Goal: Information Seeking & Learning: Learn about a topic

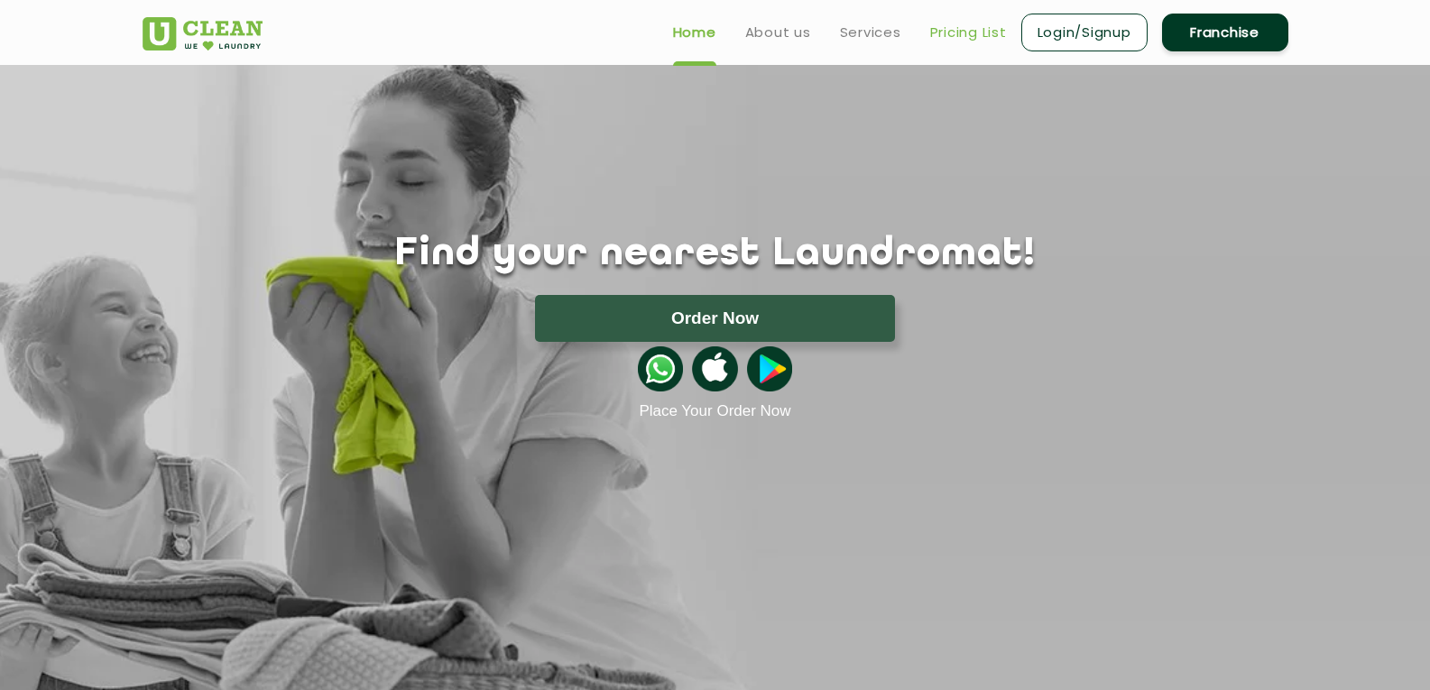
click at [955, 29] on link "Pricing List" at bounding box center [968, 33] width 77 height 22
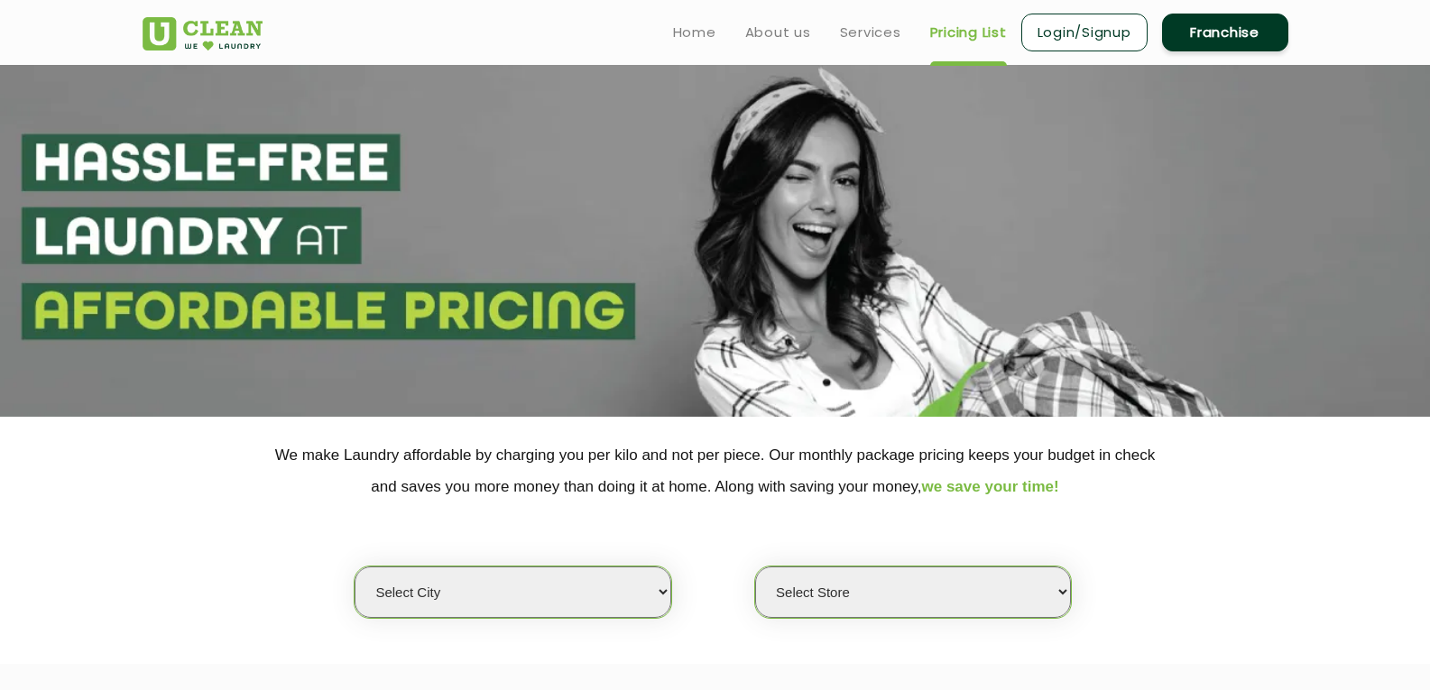
click at [963, 30] on link "Pricing List" at bounding box center [968, 33] width 77 height 22
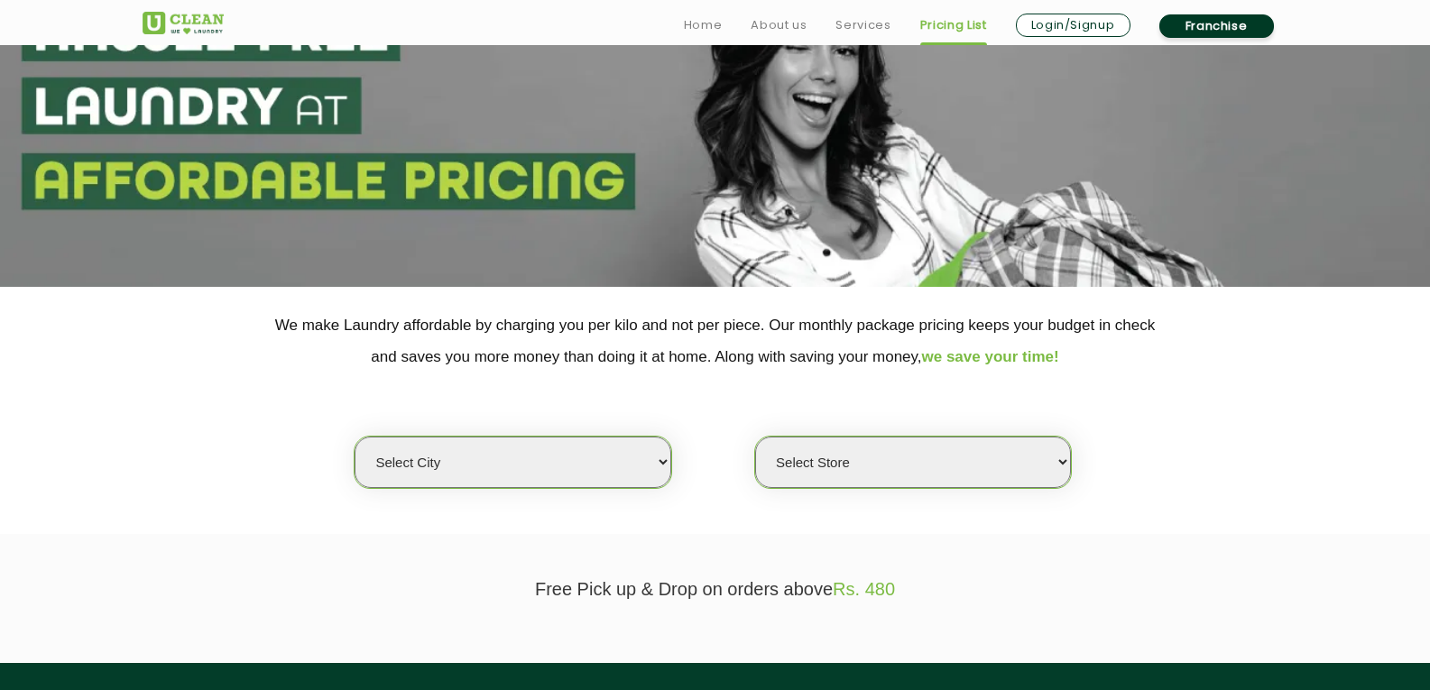
scroll to position [361, 0]
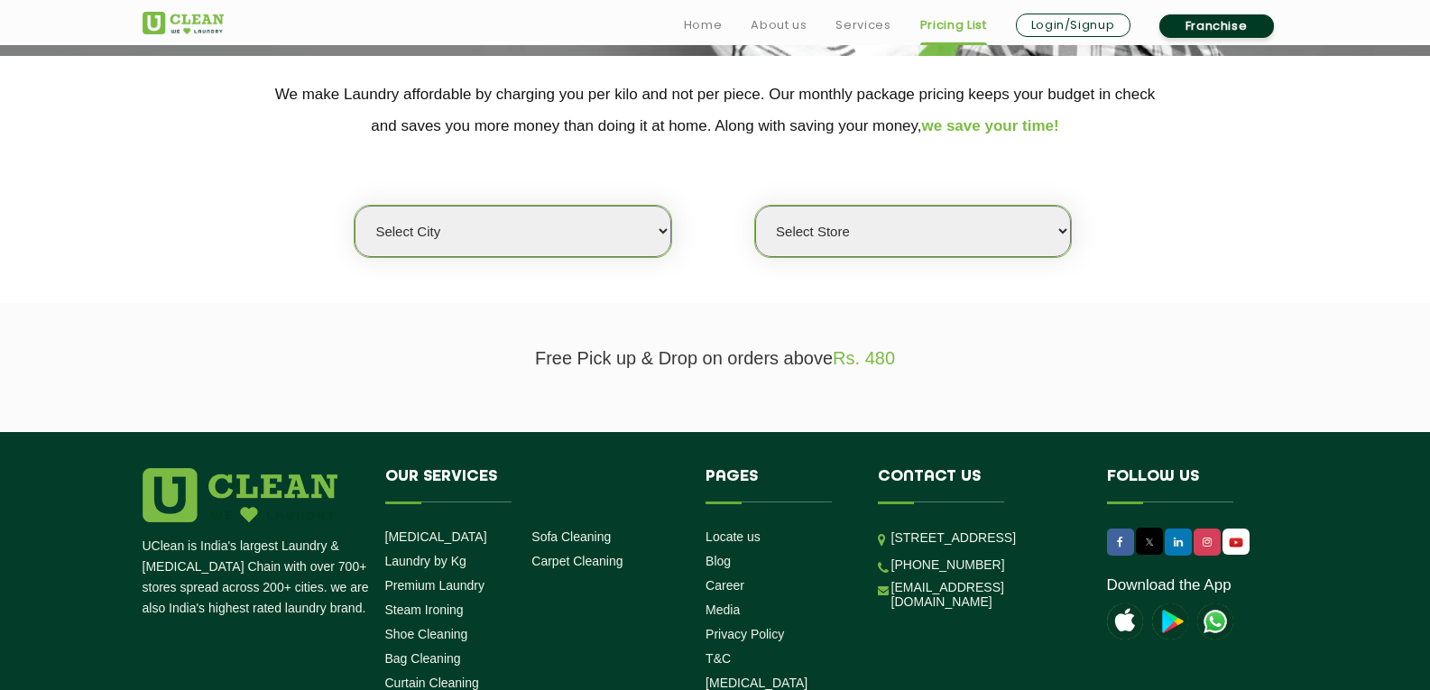
click at [564, 226] on select "Select city [GEOGRAPHIC_DATA] [GEOGRAPHIC_DATA] [GEOGRAPHIC_DATA] [GEOGRAPHIC_D…" at bounding box center [513, 231] width 316 height 51
select select "1"
click at [355, 206] on select "Select city [GEOGRAPHIC_DATA] [GEOGRAPHIC_DATA] [GEOGRAPHIC_DATA] [GEOGRAPHIC_D…" at bounding box center [513, 231] width 316 height 51
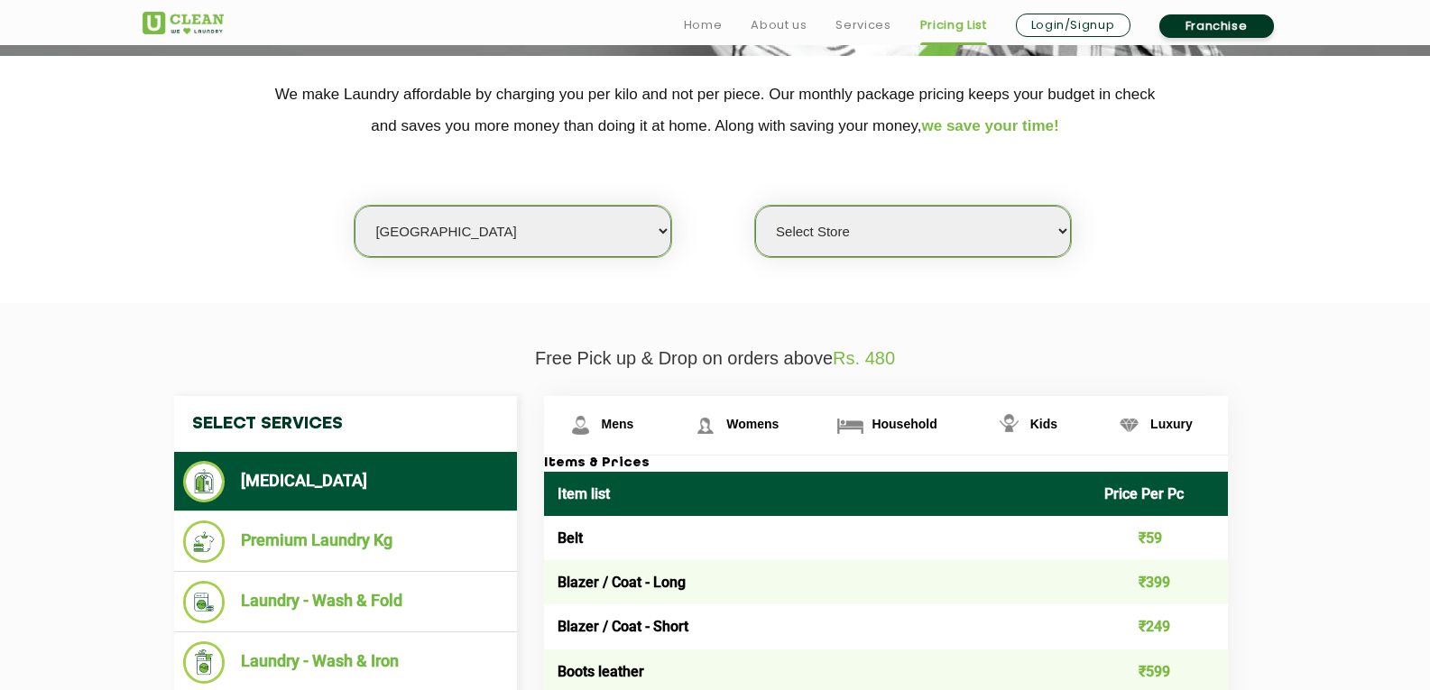
click at [849, 228] on select "Select Store [GEOGRAPHIC_DATA] [GEOGRAPHIC_DATA] 2 [GEOGRAPHIC_DATA] [PERSON_NA…" at bounding box center [913, 231] width 316 height 51
select select "406"
click at [755, 206] on select "Select Store [GEOGRAPHIC_DATA] [GEOGRAPHIC_DATA] 2 [GEOGRAPHIC_DATA] [PERSON_NA…" at bounding box center [913, 231] width 316 height 51
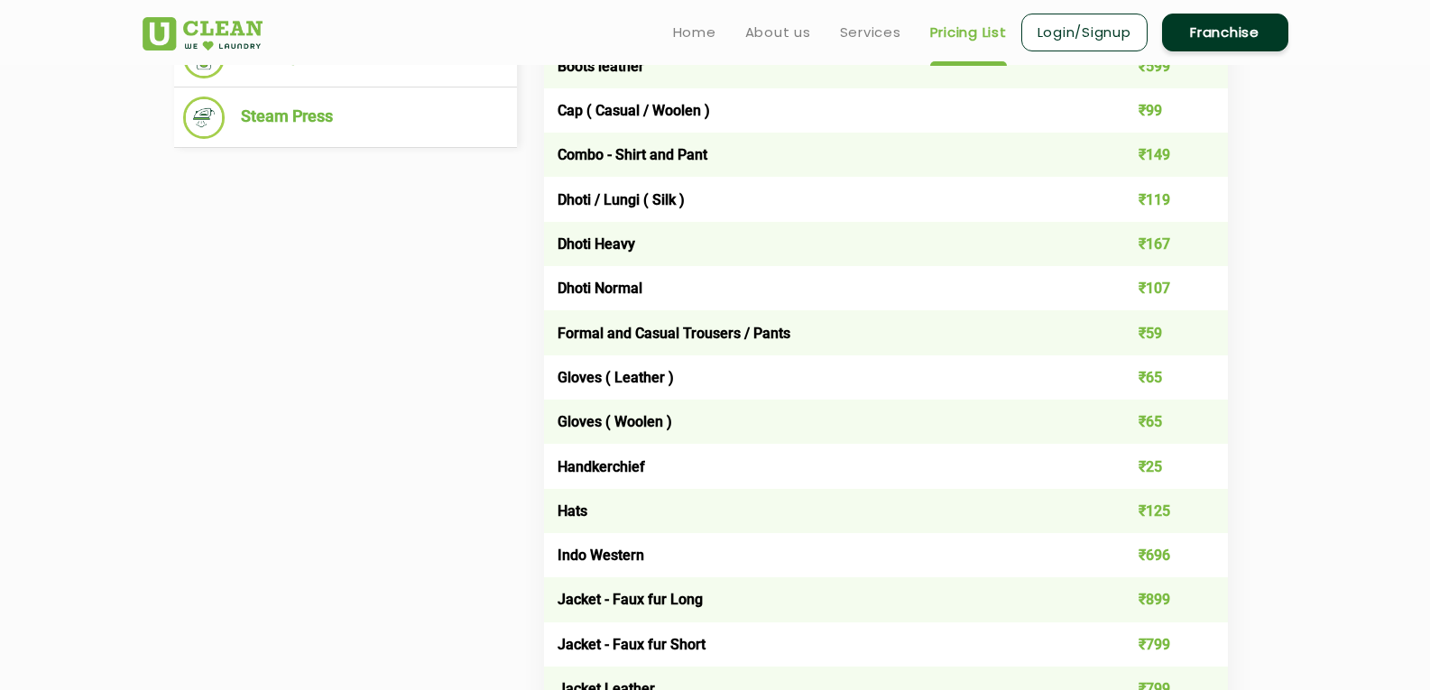
scroll to position [722, 0]
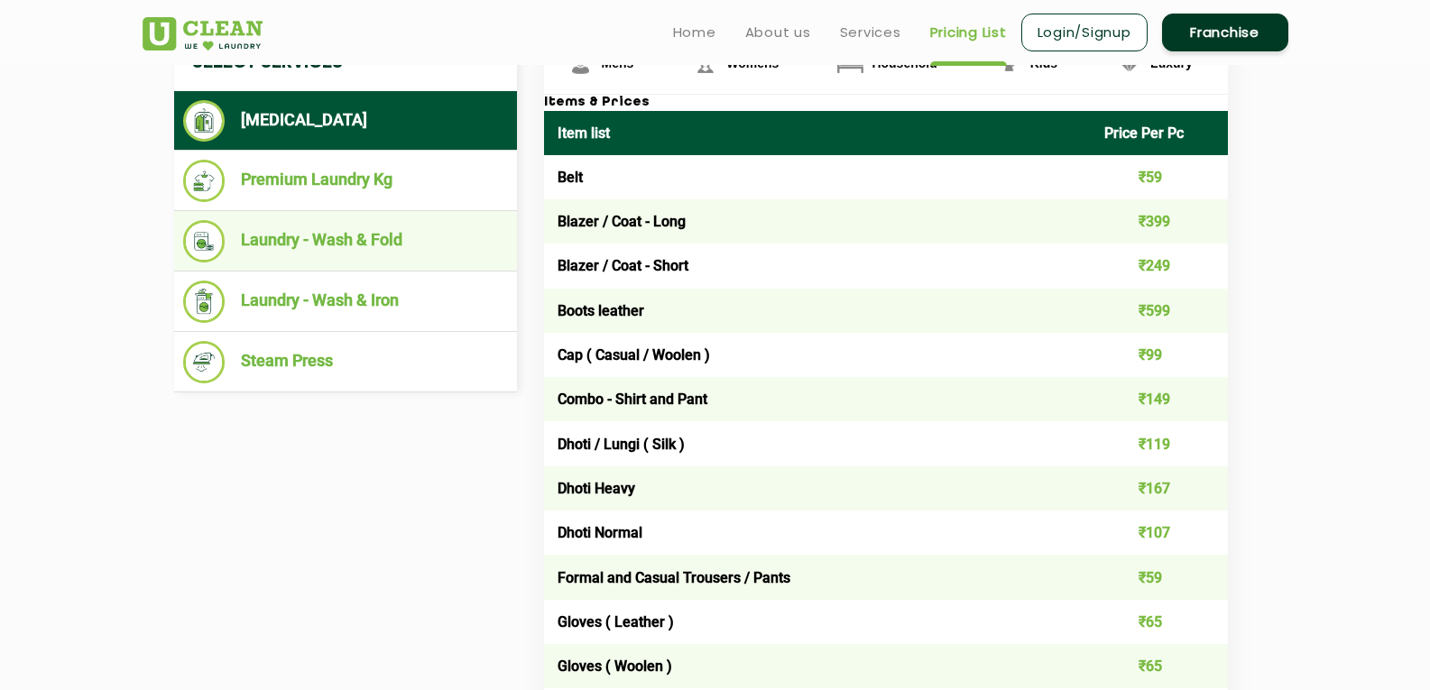
click at [298, 243] on li "Laundry - Wash & Fold" at bounding box center [345, 241] width 325 height 42
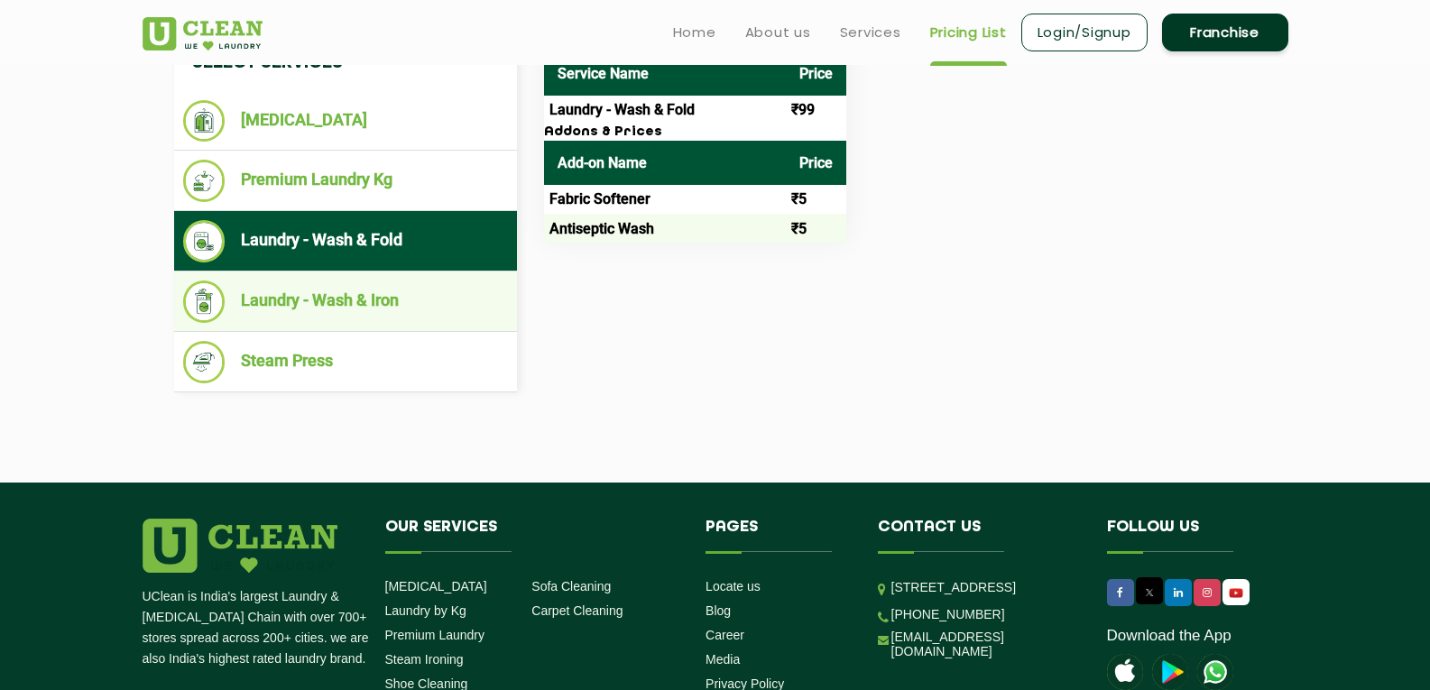
click at [345, 308] on li "Laundry - Wash & Iron" at bounding box center [345, 302] width 325 height 42
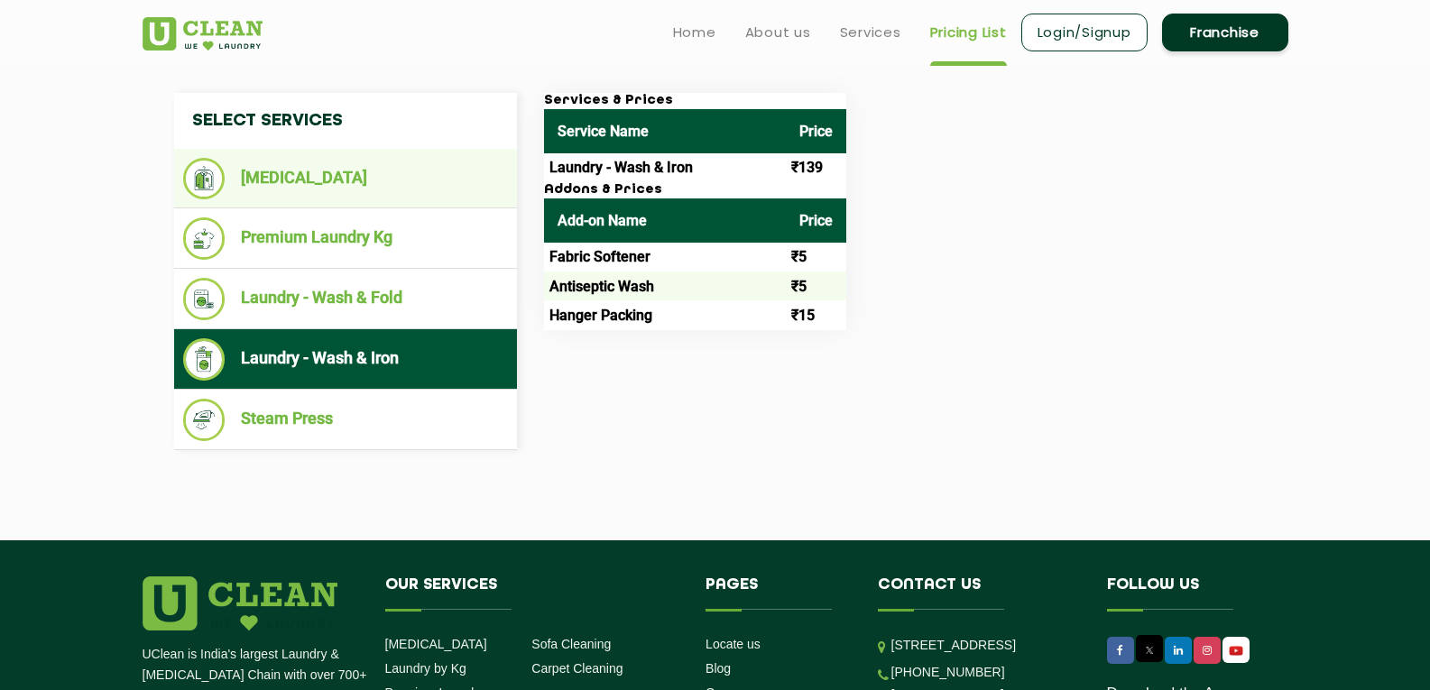
scroll to position [632, 0]
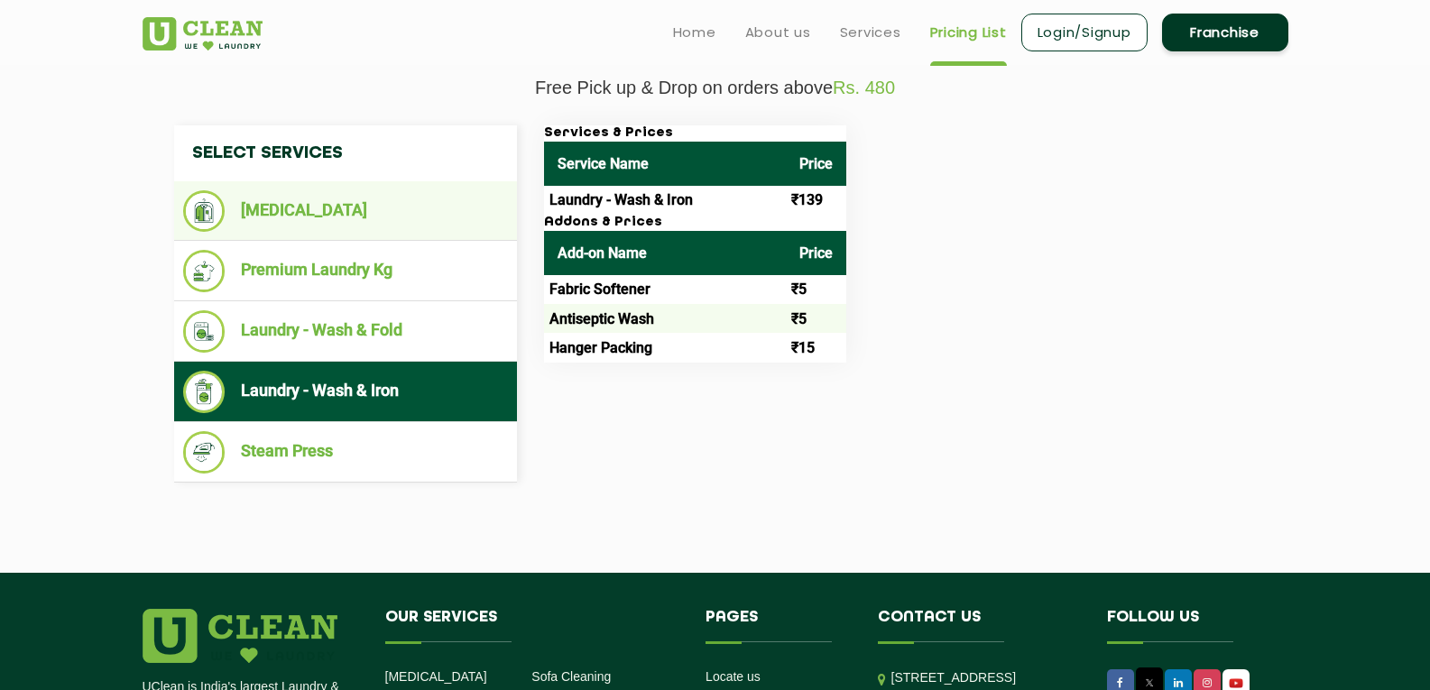
click at [325, 215] on li "[MEDICAL_DATA]" at bounding box center [345, 211] width 325 height 42
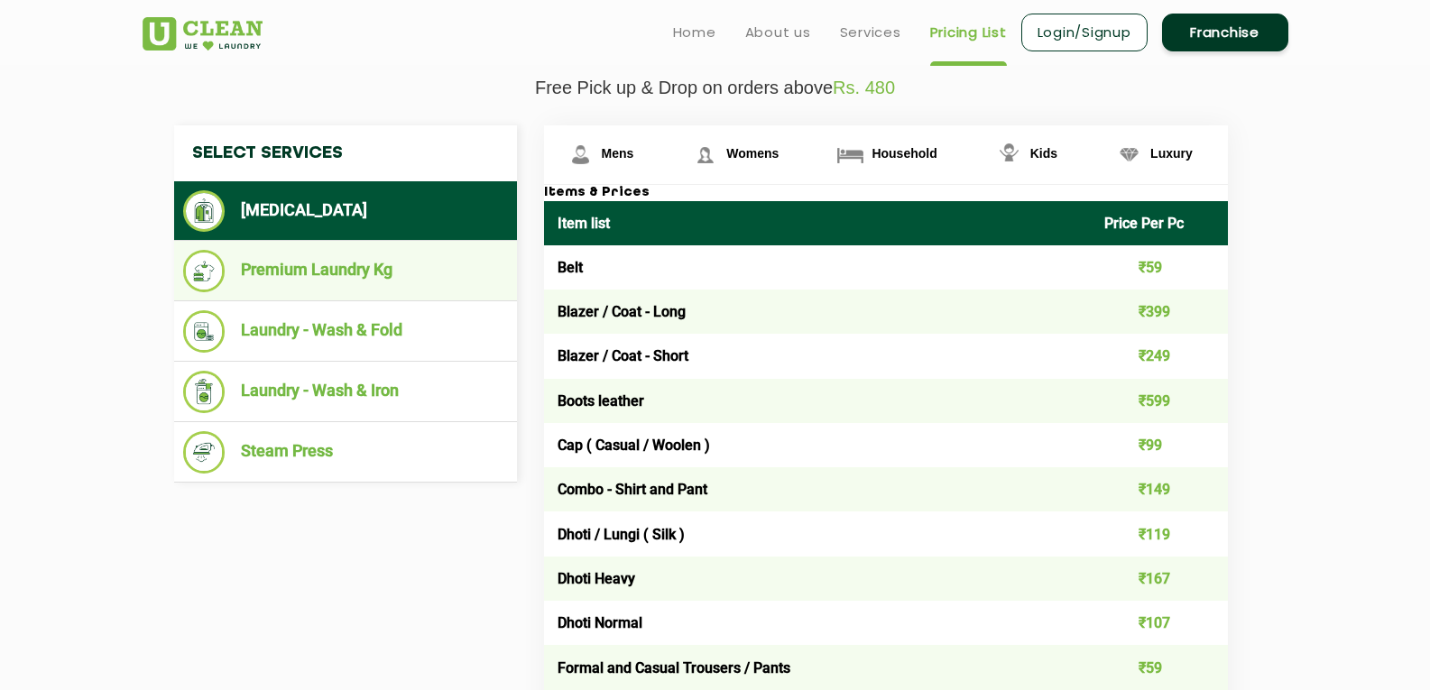
click at [313, 277] on li "Premium Laundry Kg" at bounding box center [345, 271] width 325 height 42
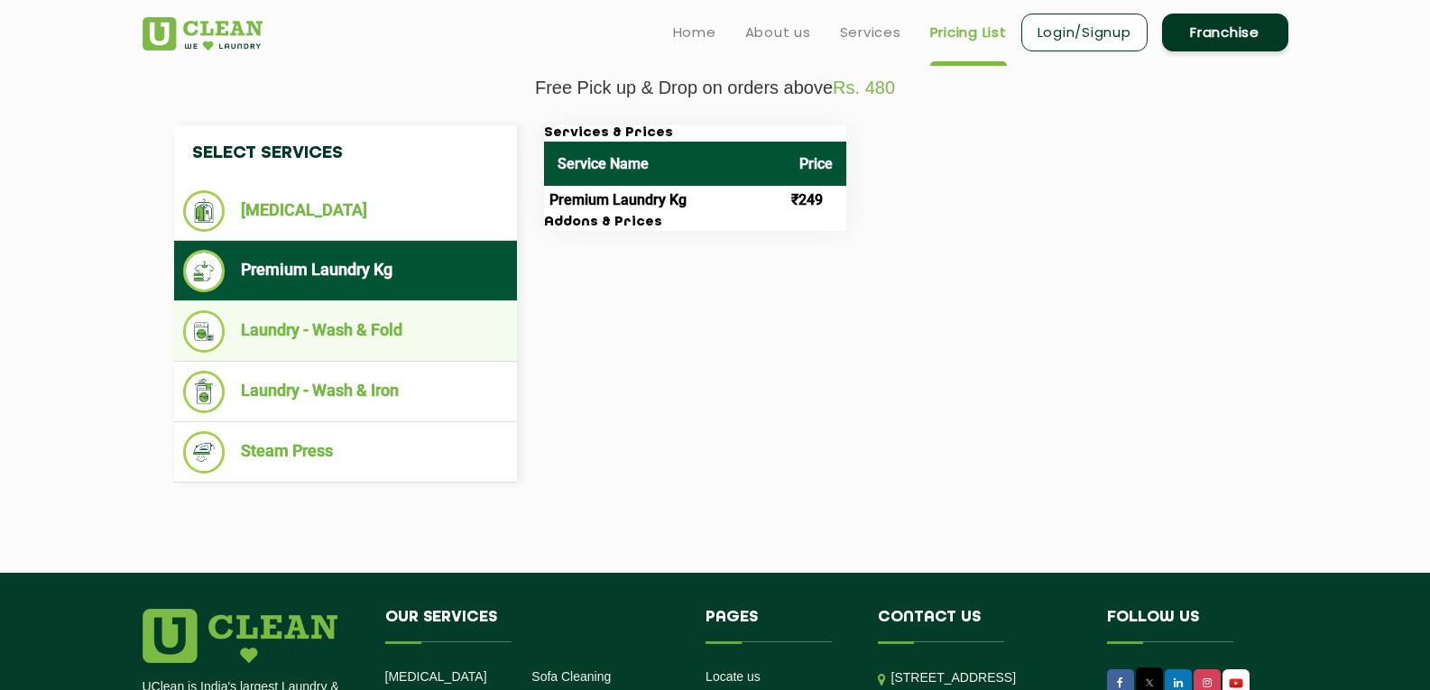
click at [375, 334] on li "Laundry - Wash & Fold" at bounding box center [345, 331] width 325 height 42
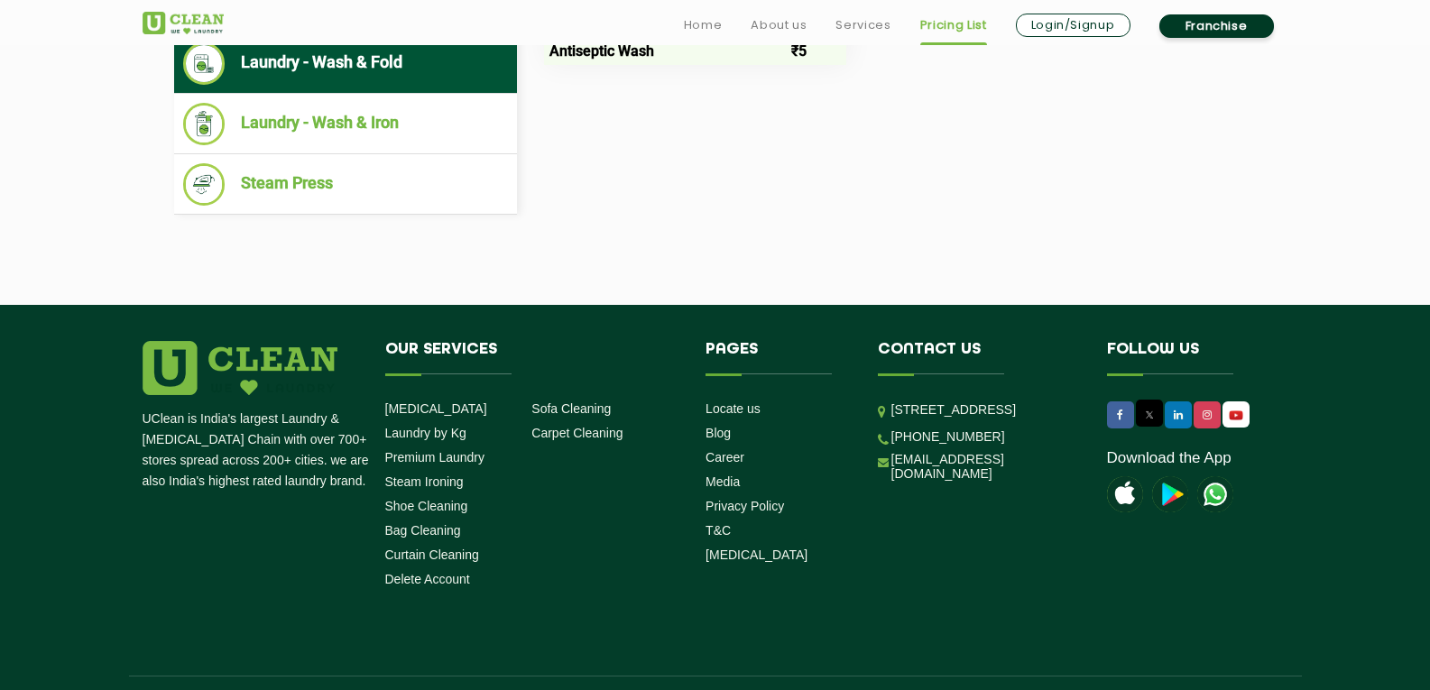
scroll to position [902, 0]
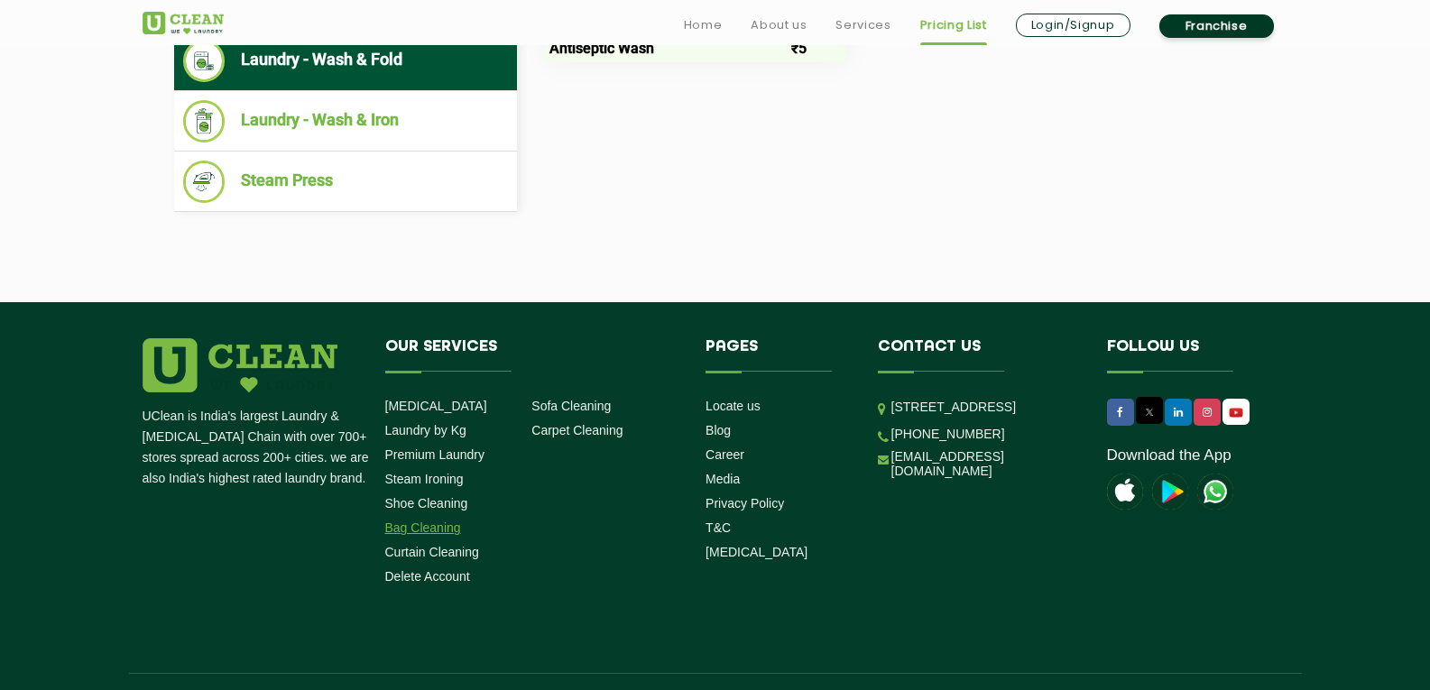
click at [424, 531] on link "Bag Cleaning" at bounding box center [423, 528] width 76 height 14
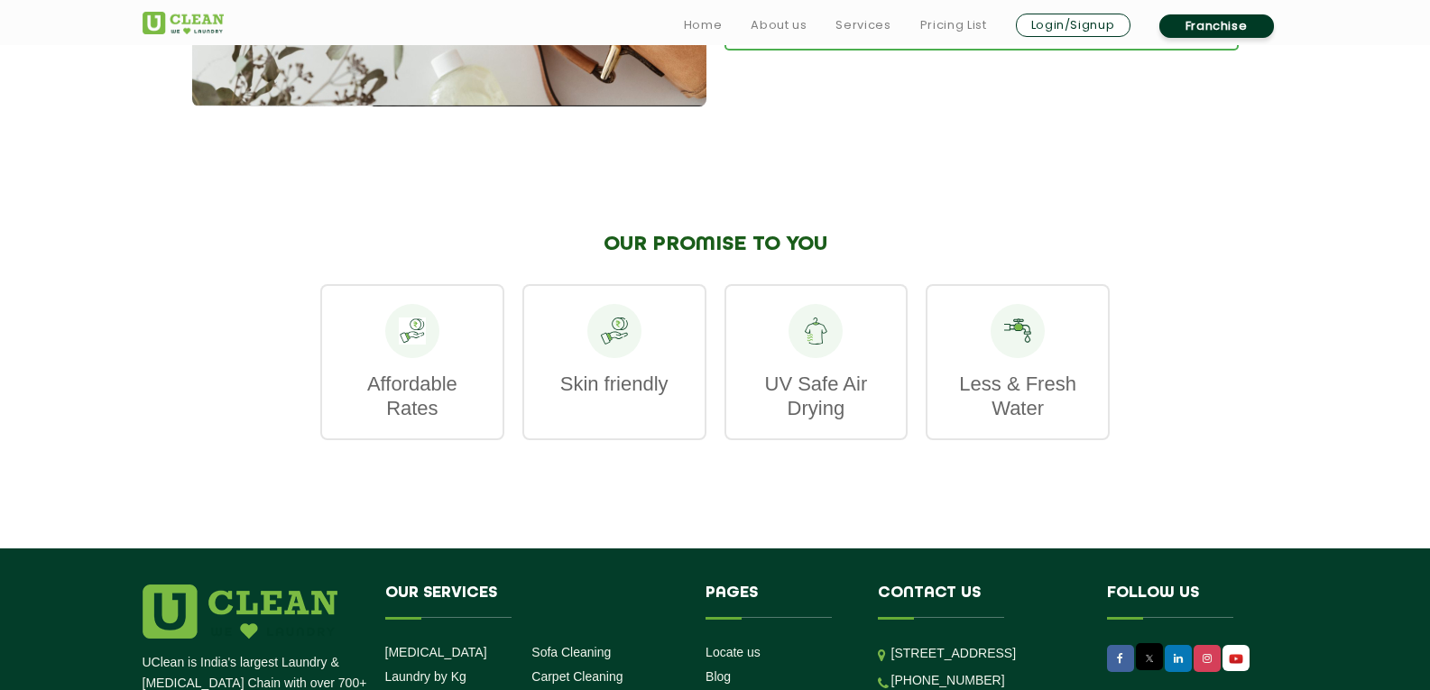
scroll to position [2365, 0]
